Goal: Transaction & Acquisition: Purchase product/service

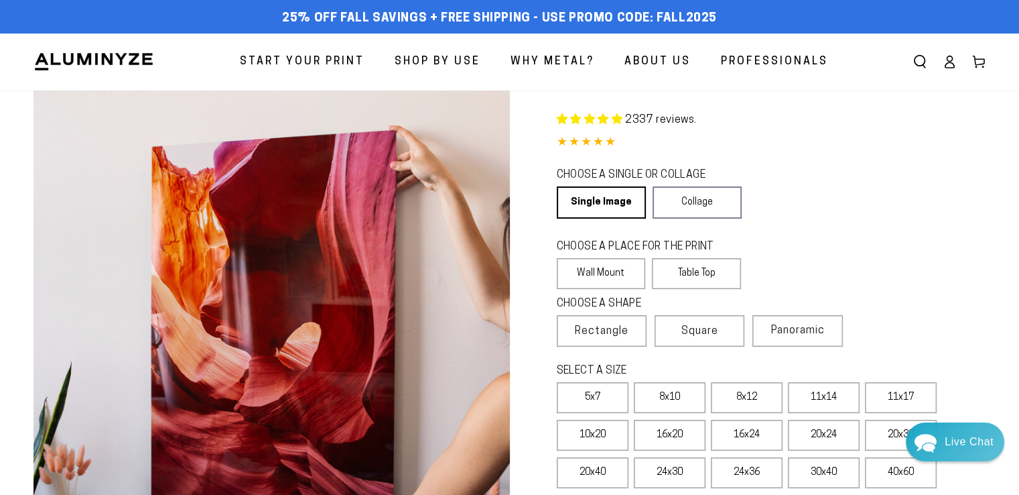
select select "**********"
click at [950, 59] on icon at bounding box center [949, 61] width 13 height 13
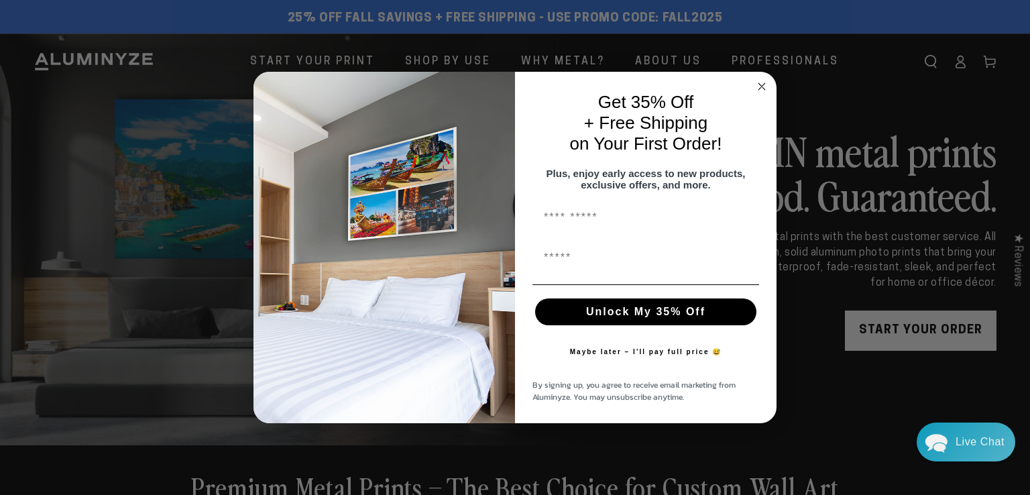
click at [756, 79] on circle "Close dialog" at bounding box center [761, 86] width 15 height 15
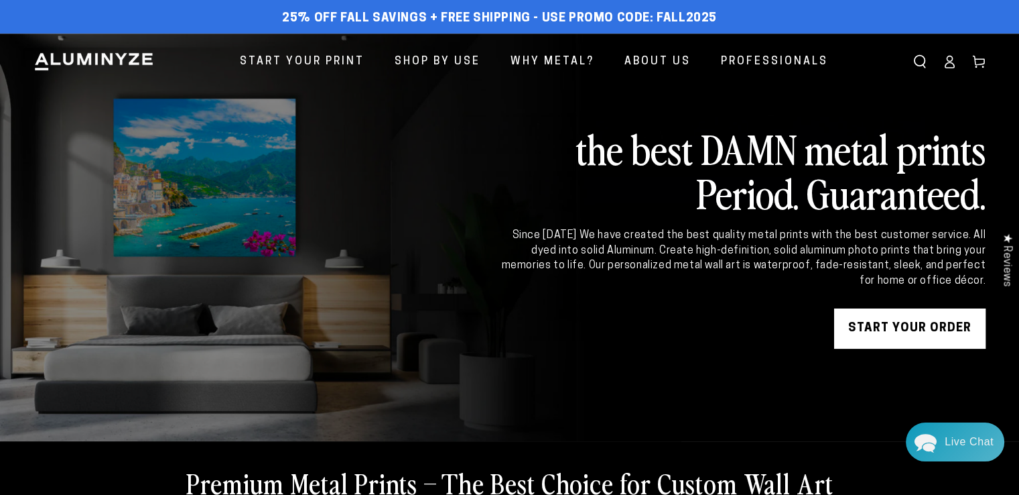
click at [914, 320] on link "START YOUR Order" at bounding box center [909, 328] width 151 height 40
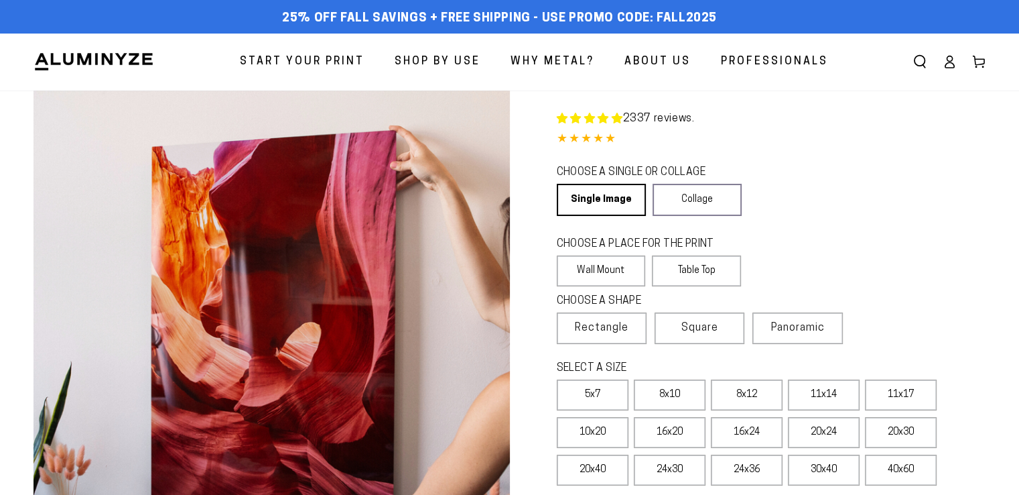
select select "**********"
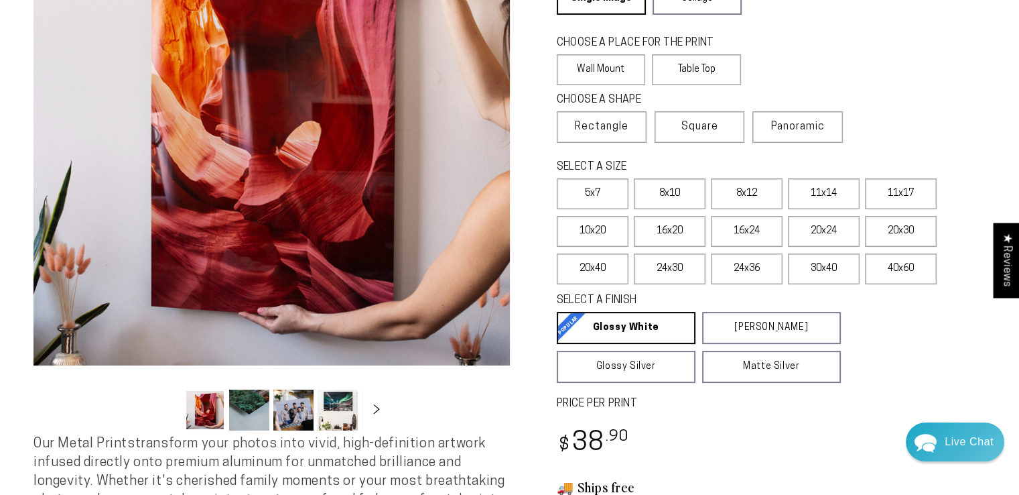
scroll to position [134, 0]
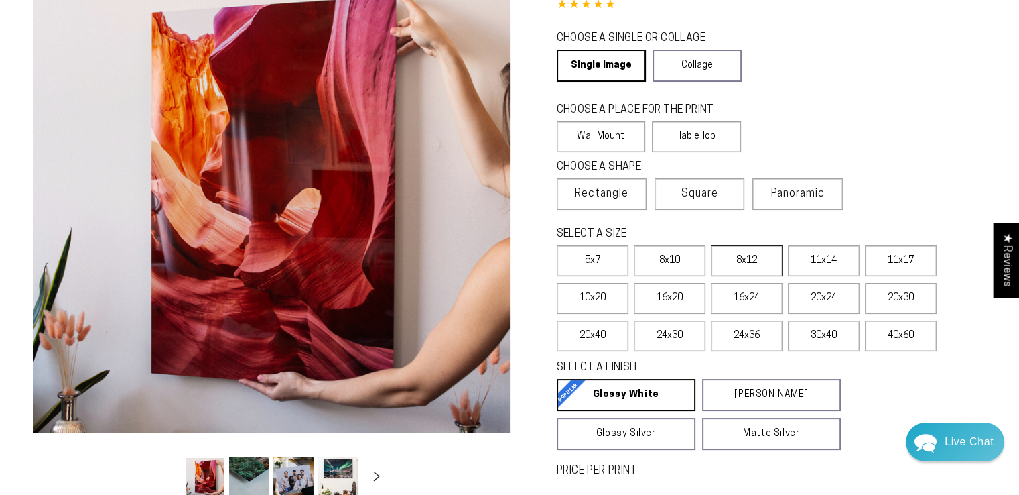
click at [769, 266] on label "8x12" at bounding box center [747, 260] width 72 height 31
click at [822, 266] on label "11x14" at bounding box center [824, 260] width 72 height 31
click at [889, 267] on label "11x17" at bounding box center [901, 260] width 72 height 31
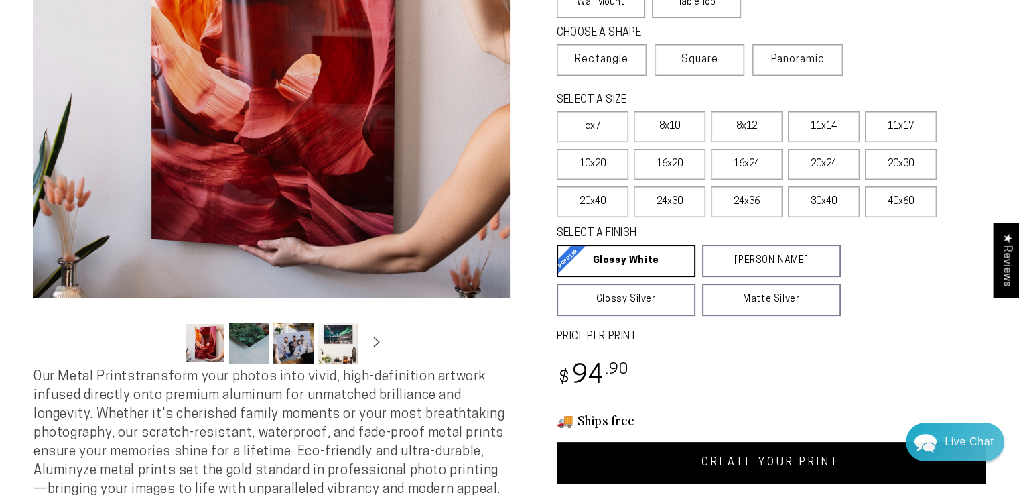
scroll to position [335, 0]
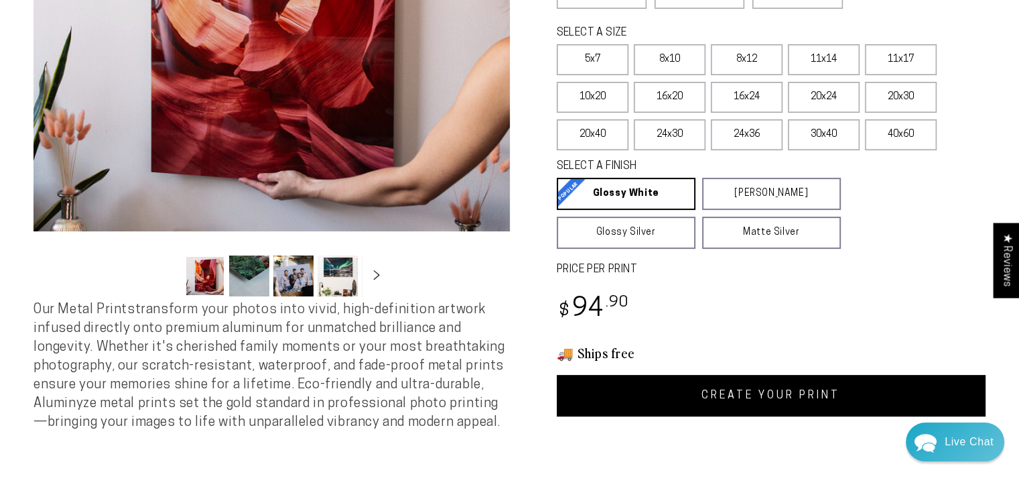
click at [747, 385] on link "CREATE YOUR PRINT" at bounding box center [772, 396] width 430 height 42
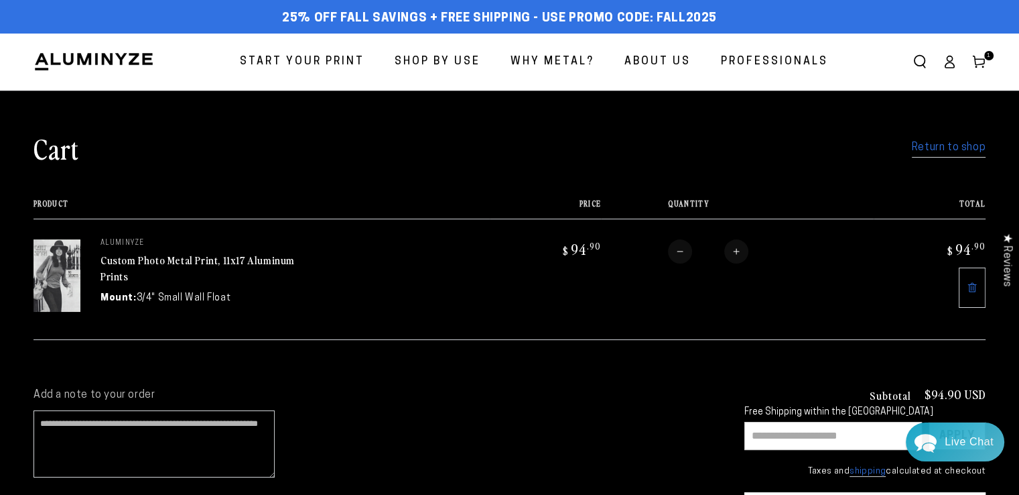
click at [685, 19] on span "25% off FALL Savings + Free Shipping - Use Promo Code: FALL2025" at bounding box center [499, 18] width 435 height 15
copy span "FALL2025"
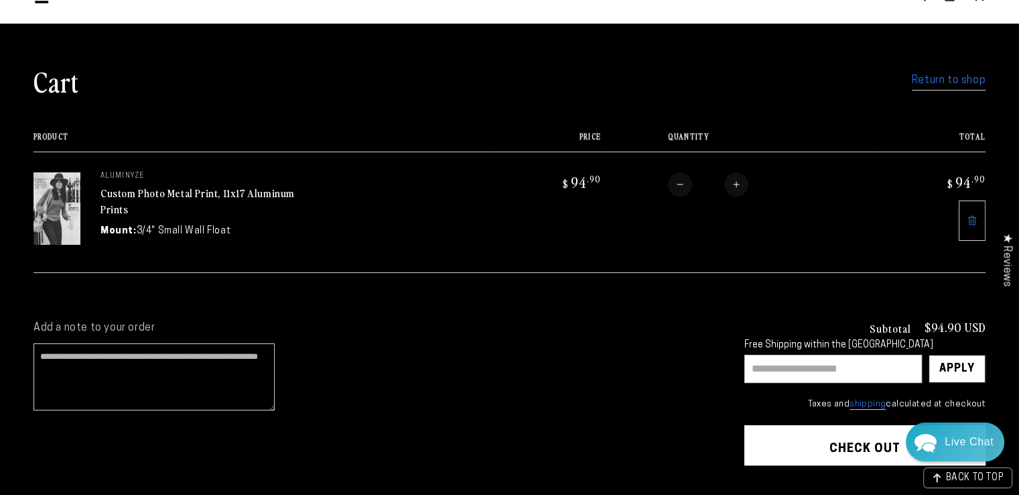
click at [819, 363] on input "text" at bounding box center [834, 369] width 178 height 28
paste input "********"
type input "********"
click at [952, 369] on div "Apply" at bounding box center [958, 368] width 36 height 27
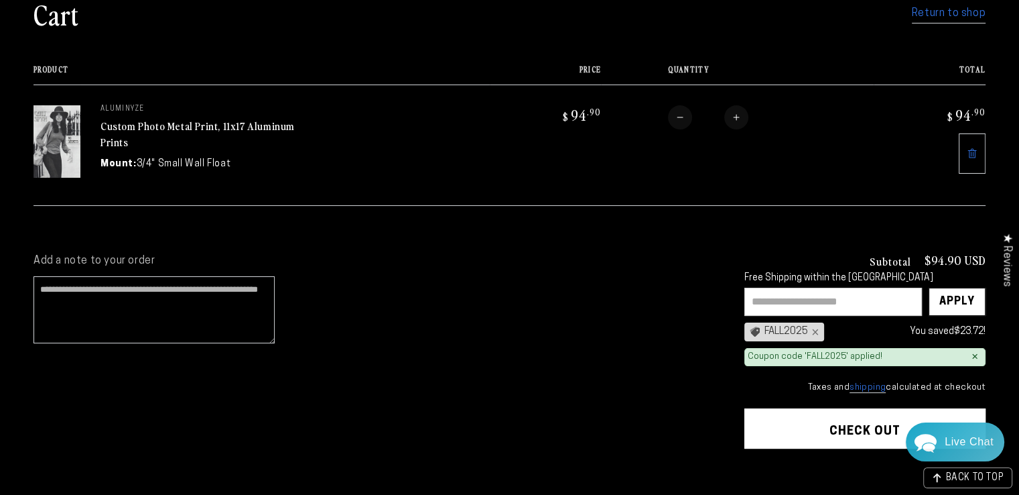
scroll to position [268, 0]
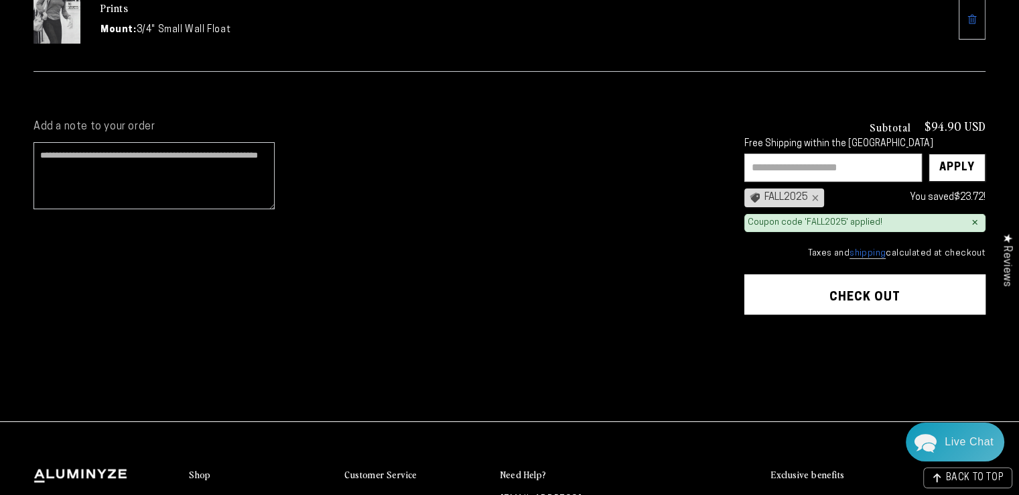
click at [863, 298] on button "Check out" at bounding box center [865, 294] width 241 height 40
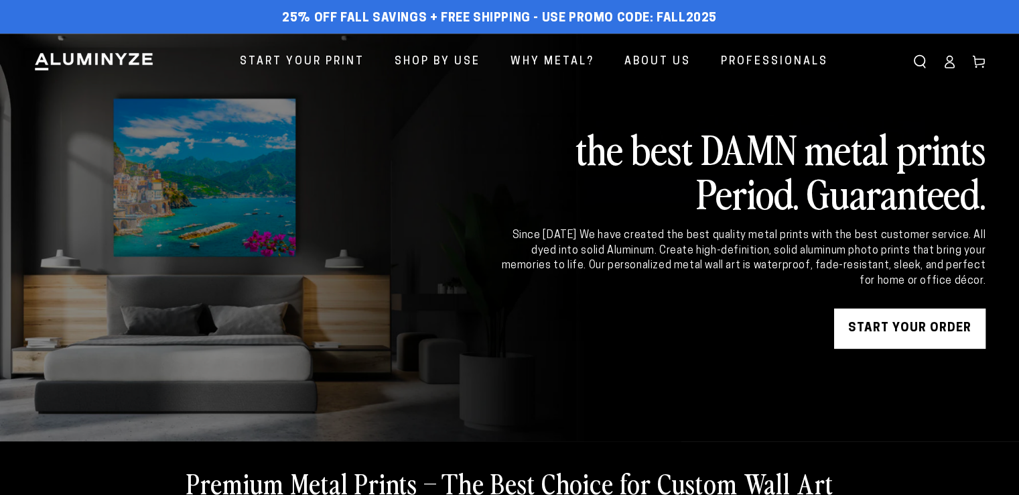
click at [948, 65] on icon at bounding box center [949, 61] width 13 height 13
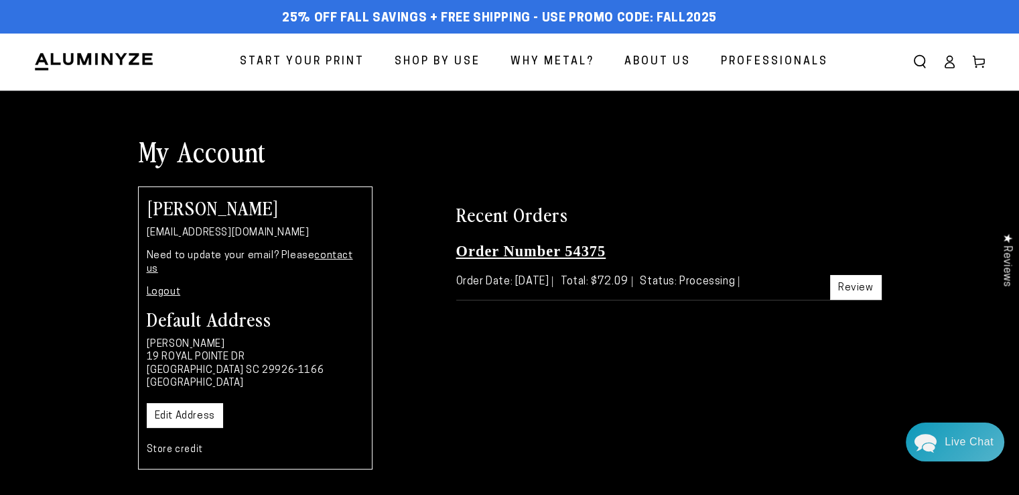
click at [588, 253] on link "Order Number 54375" at bounding box center [531, 251] width 150 height 17
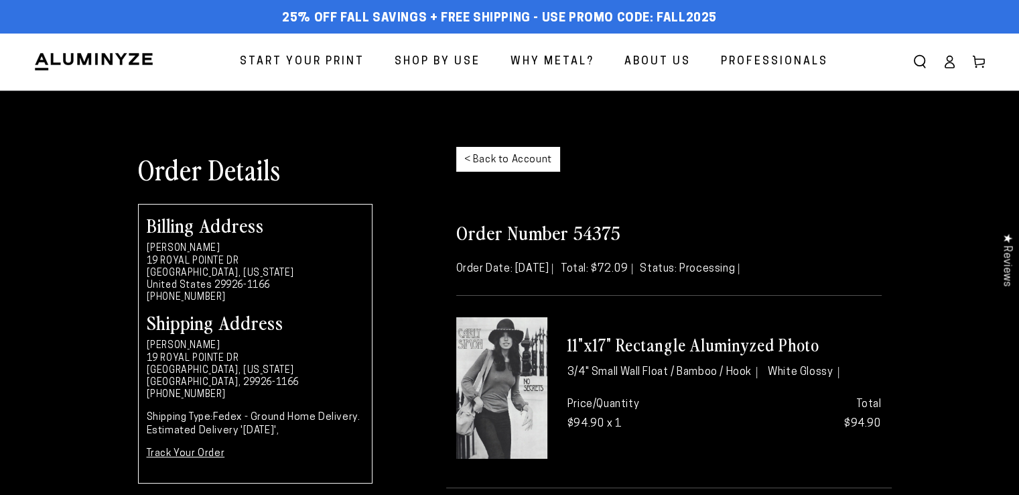
click at [584, 233] on h2 "Order Number 54375" at bounding box center [669, 232] width 426 height 24
copy h2 "54375"
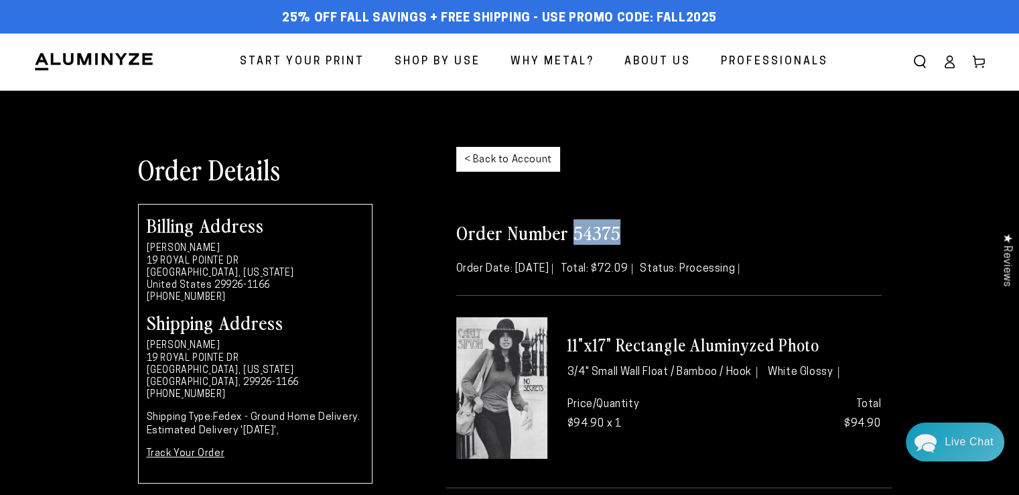
click at [947, 66] on icon at bounding box center [949, 61] width 13 height 13
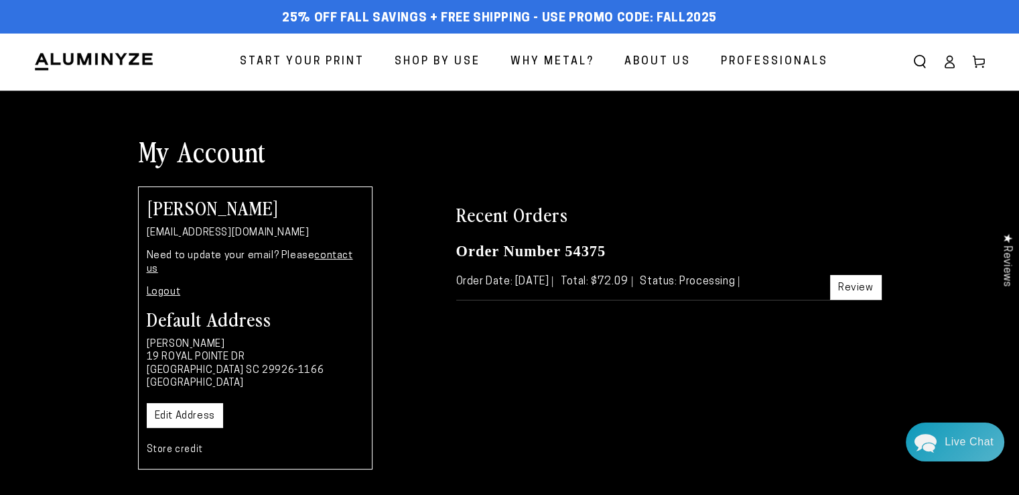
click at [217, 235] on p "[EMAIL_ADDRESS][DOMAIN_NAME]" at bounding box center [255, 233] width 217 height 13
copy div "[EMAIL_ADDRESS][DOMAIN_NAME]"
